Goal: Navigation & Orientation: Find specific page/section

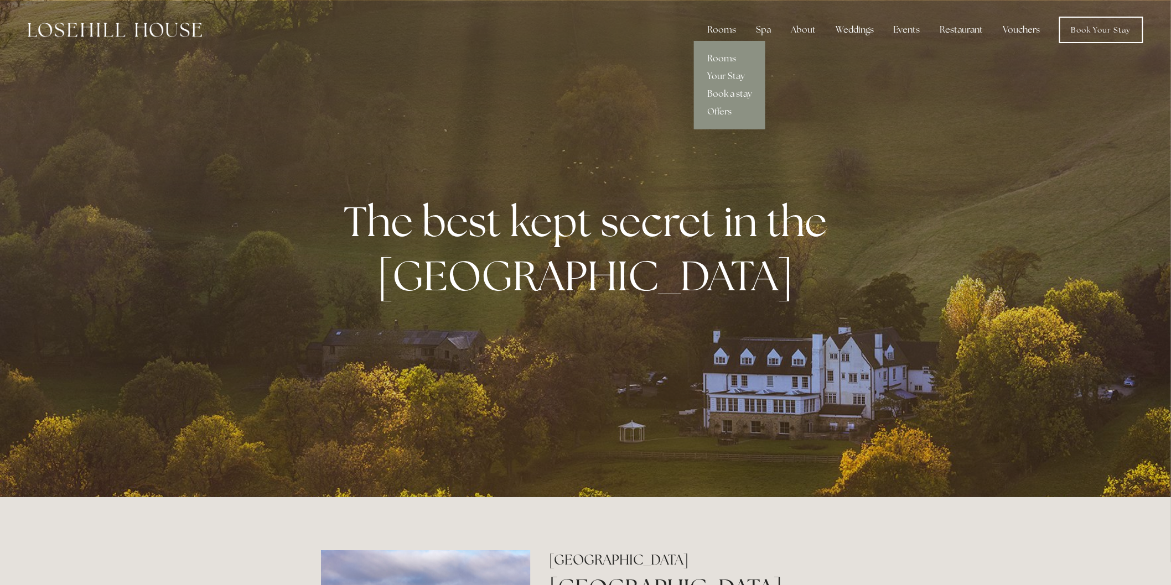
click at [725, 87] on link "Book a stay" at bounding box center [729, 94] width 71 height 18
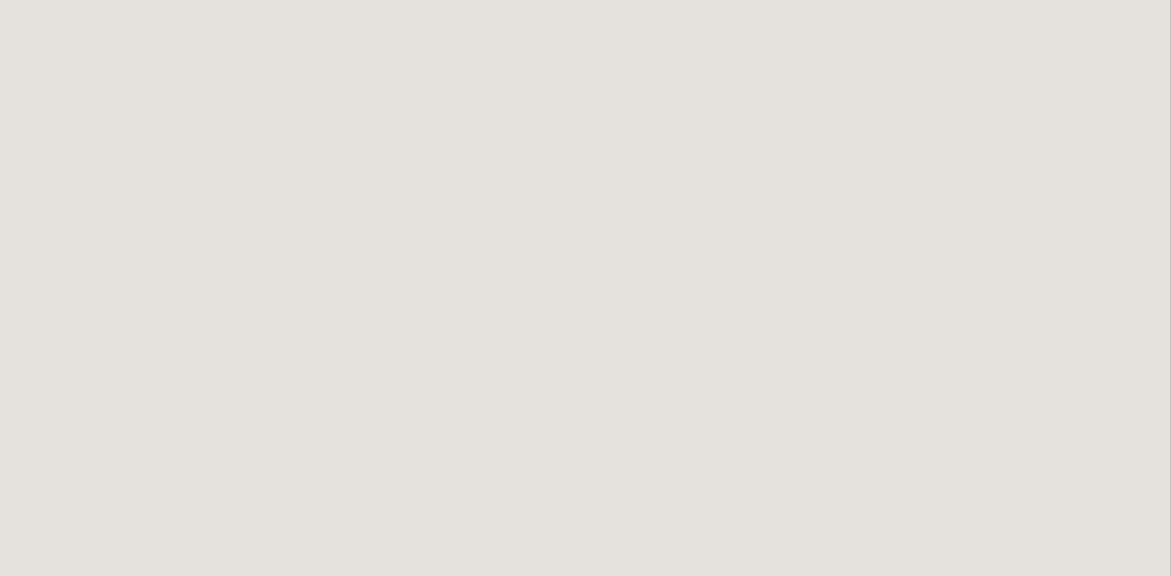
scroll to position [246, 0]
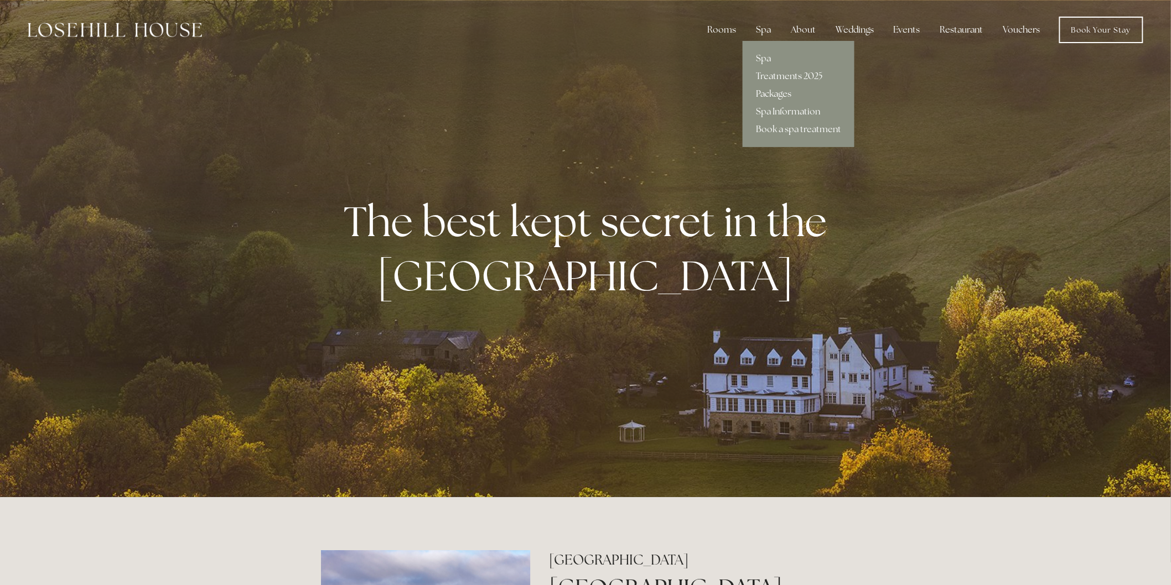
click at [772, 95] on link "Packages" at bounding box center [798, 94] width 112 height 18
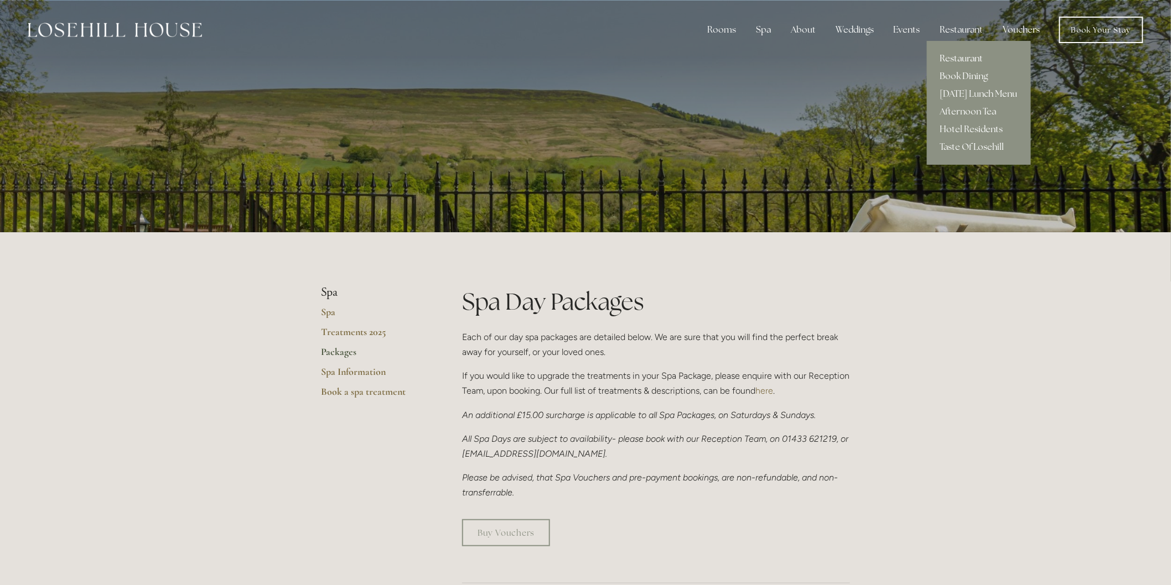
click at [966, 54] on link "Restaurant" at bounding box center [979, 59] width 104 height 18
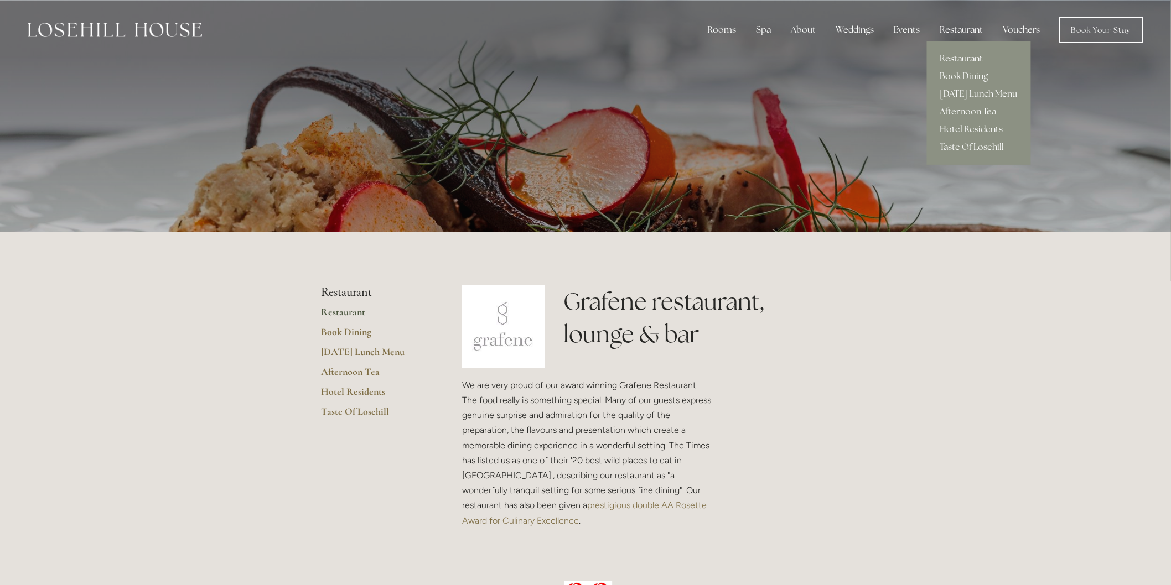
click at [968, 58] on link "Restaurant" at bounding box center [979, 59] width 104 height 18
click at [963, 61] on link "Restaurant" at bounding box center [979, 59] width 104 height 18
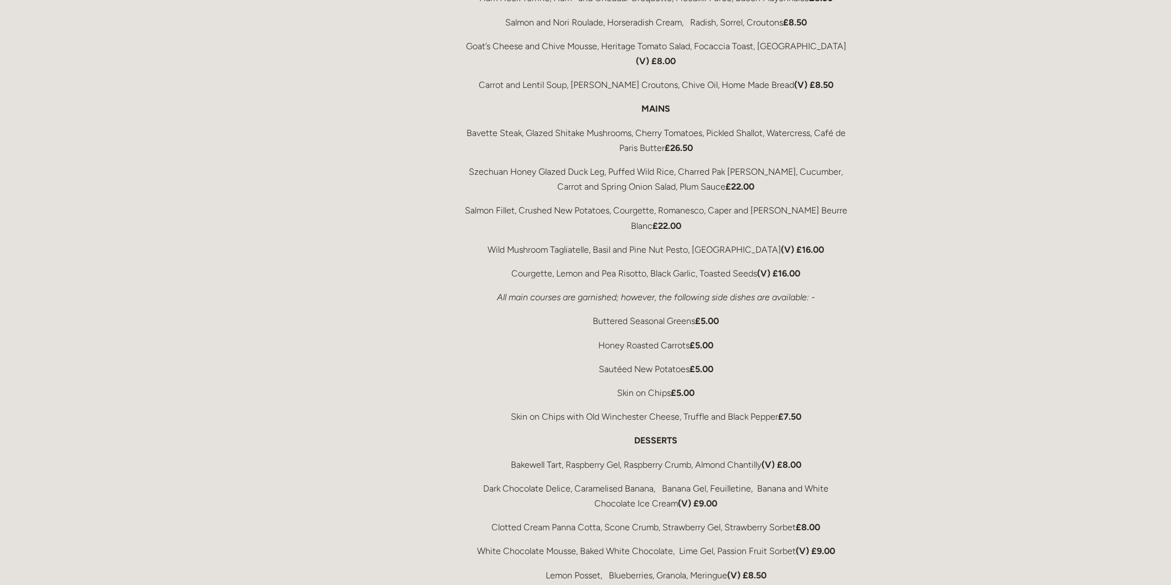
scroll to position [2028, 0]
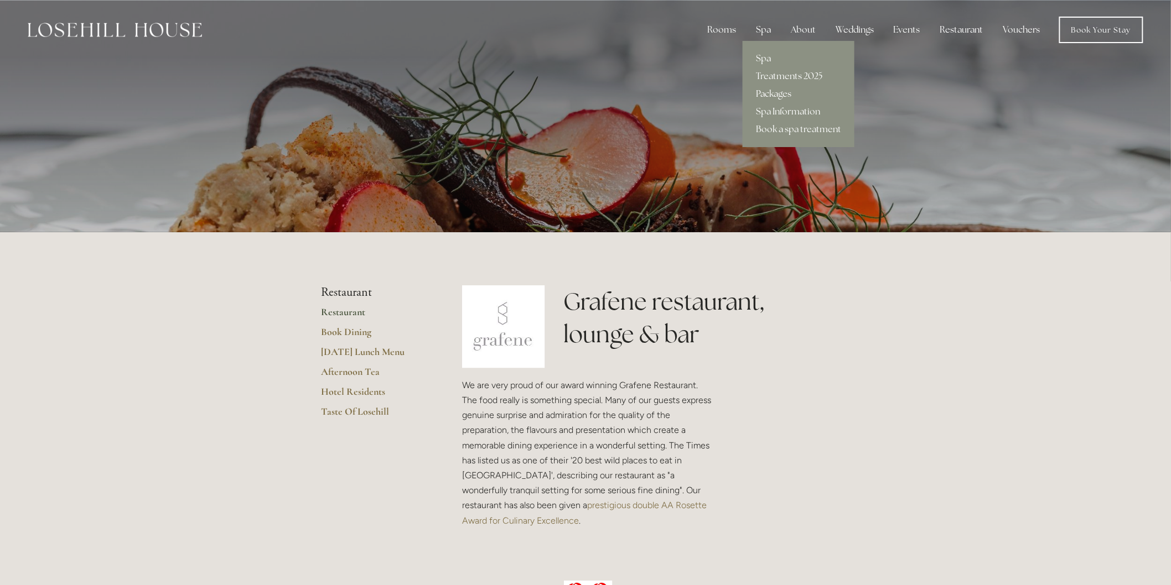
click at [782, 89] on link "Packages" at bounding box center [798, 94] width 112 height 18
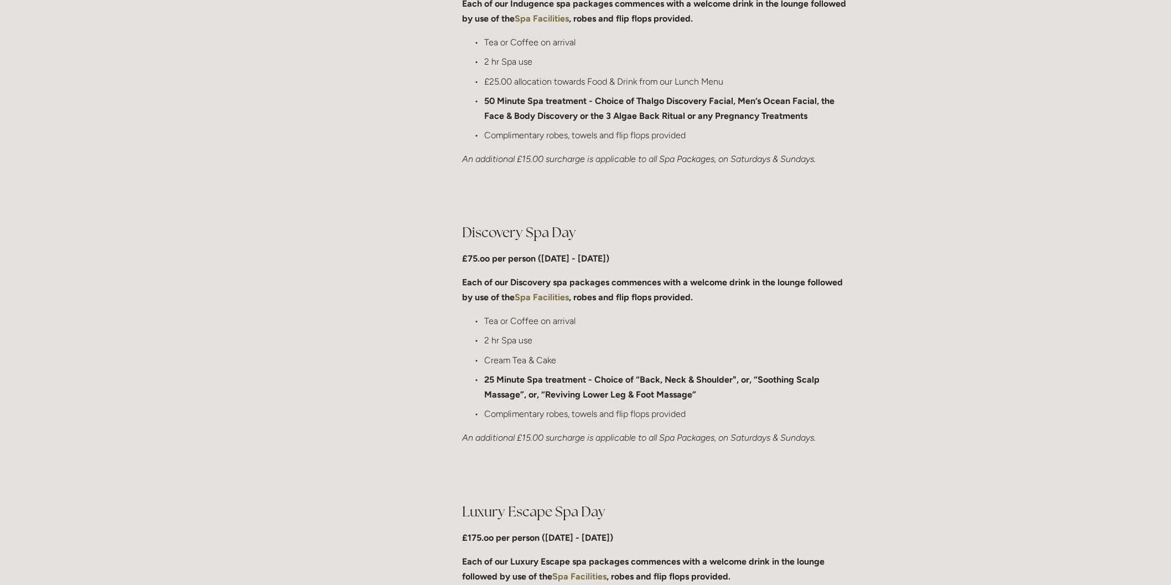
scroll to position [553, 0]
